Goal: Task Accomplishment & Management: Manage account settings

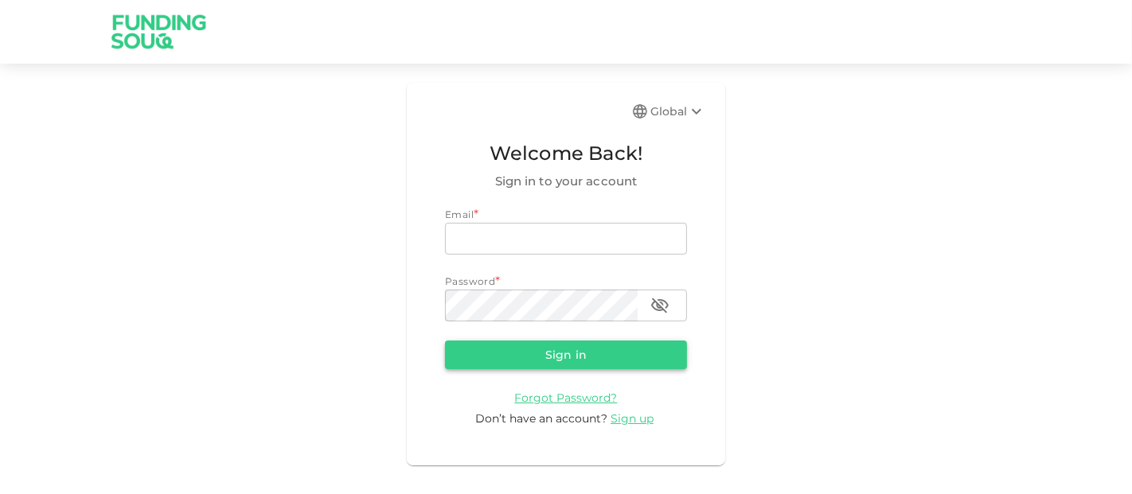
type input "[EMAIL_ADDRESS][DOMAIN_NAME]"
click at [509, 363] on button "Sign in" at bounding box center [566, 355] width 242 height 29
